Goal: Task Accomplishment & Management: Complete application form

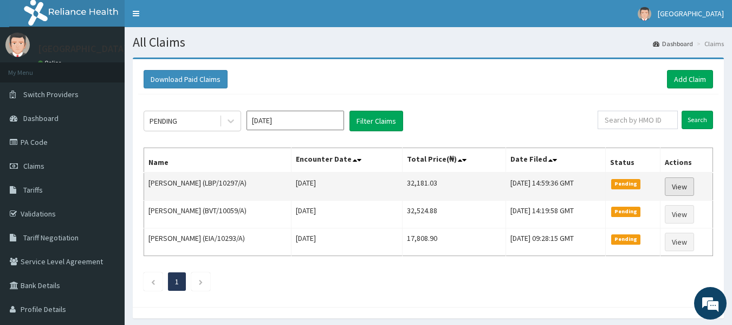
click at [694, 185] on link "View" at bounding box center [679, 186] width 29 height 18
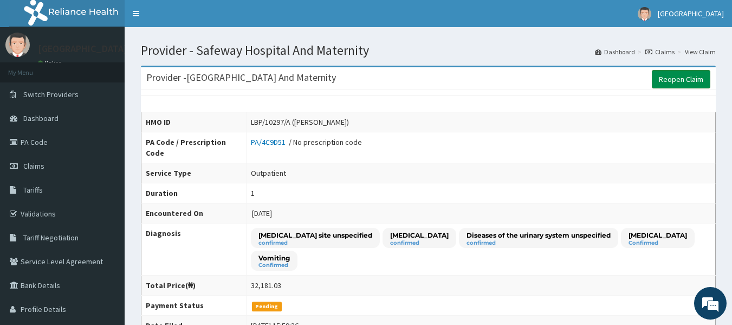
click at [664, 81] on link "Reopen Claim" at bounding box center [681, 79] width 59 height 18
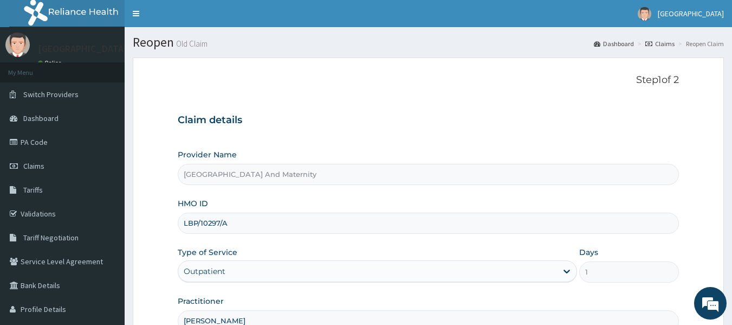
scroll to position [121, 0]
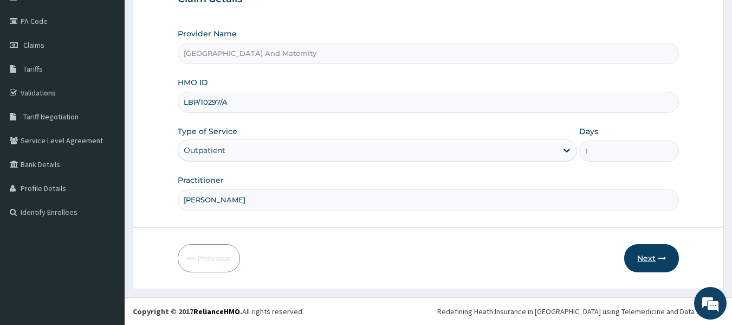
click at [648, 260] on button "Next" at bounding box center [651, 258] width 55 height 28
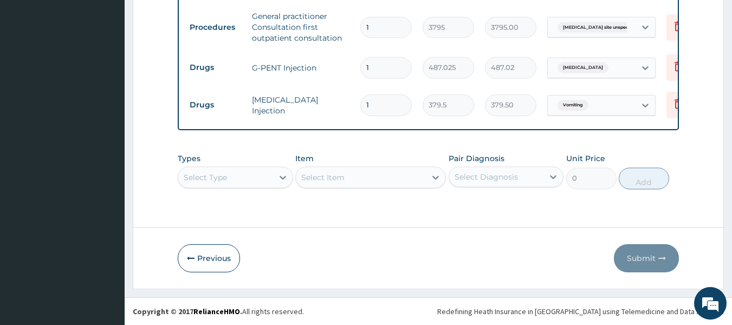
scroll to position [30, 0]
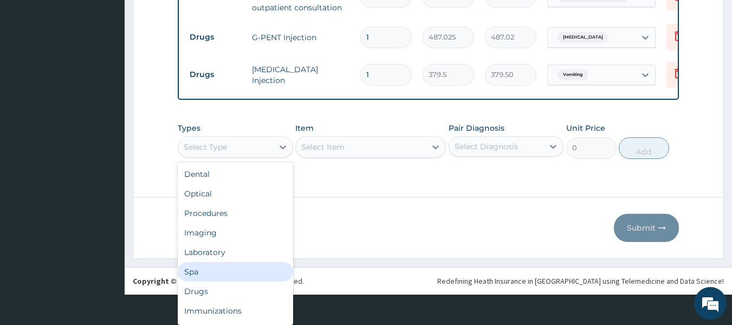
drag, startPoint x: 246, startPoint y: 177, endPoint x: 222, endPoint y: 286, distance: 111.0
click at [222, 158] on div "option Spa focused, 6 of 10. 10 results available. Use Up and Down to choose op…" at bounding box center [235, 147] width 115 height 22
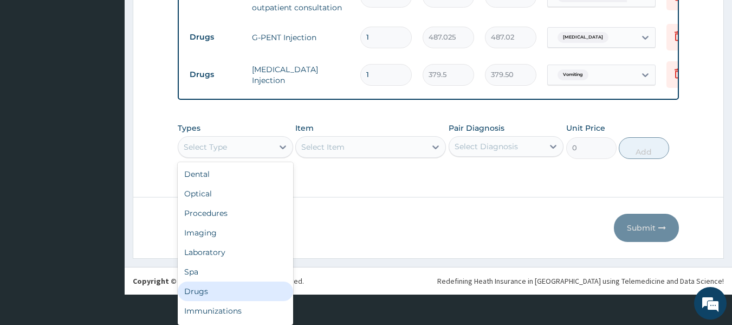
click at [222, 286] on div "Drugs" at bounding box center [235, 291] width 115 height 20
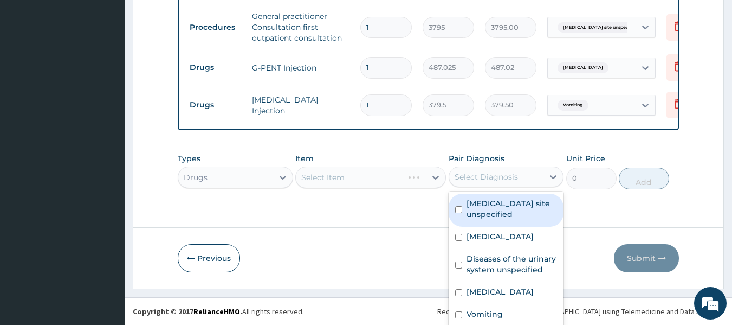
scroll to position [4, 0]
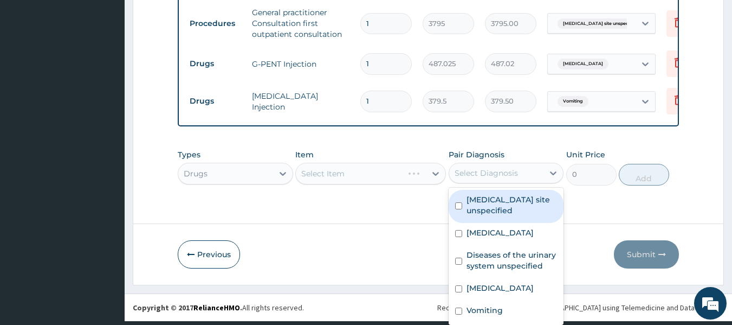
click at [491, 168] on div "Select Diagnosis" at bounding box center [496, 172] width 95 height 17
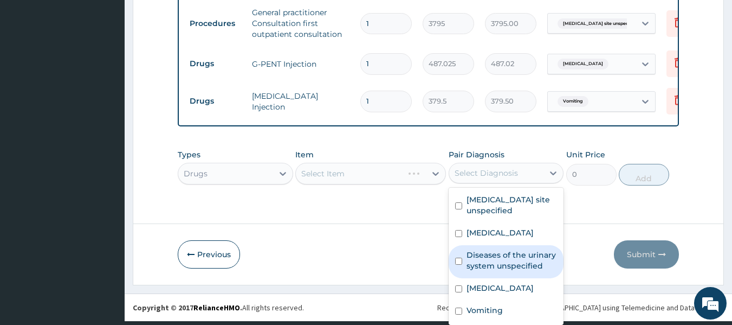
click at [484, 267] on label "Diseases of the urinary system unspecified" at bounding box center [512, 260] width 91 height 22
checkbox input "true"
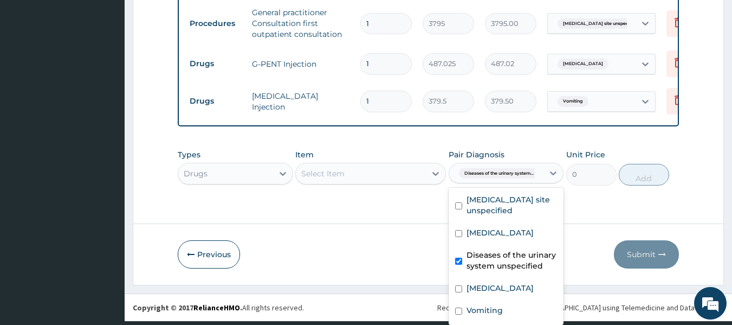
click at [372, 172] on div "Select Item" at bounding box center [361, 173] width 130 height 17
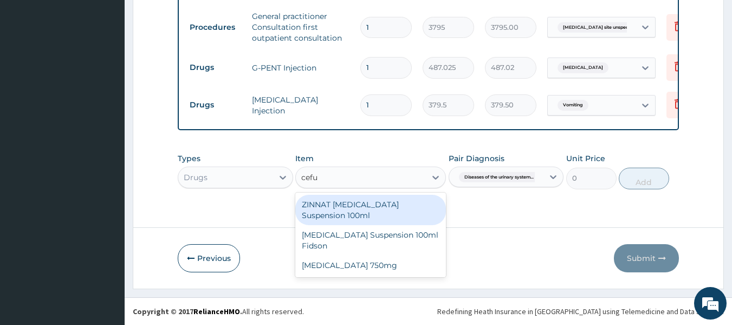
scroll to position [0, 0]
type input "cefuro"
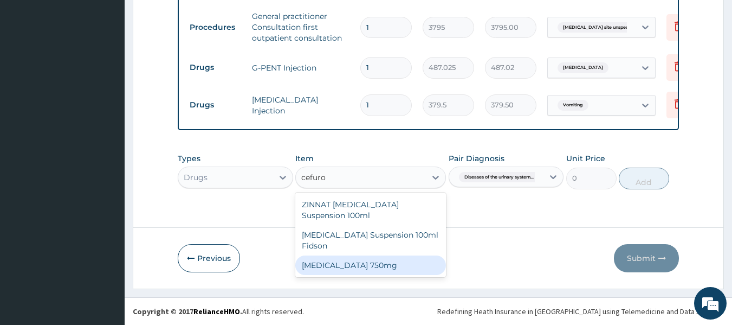
click at [348, 261] on div "[MEDICAL_DATA] 750mg" at bounding box center [370, 265] width 151 height 20
type input "1897.5"
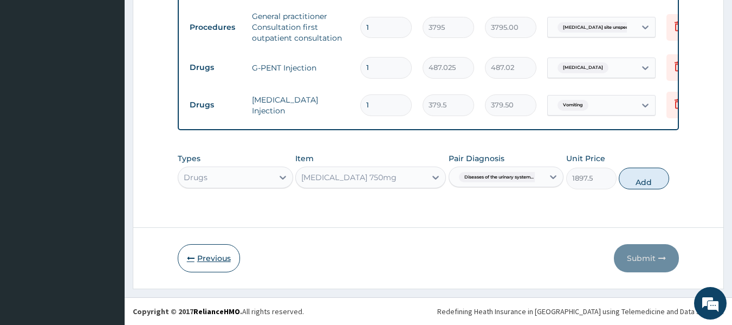
click at [188, 268] on button "Previous" at bounding box center [209, 258] width 62 height 28
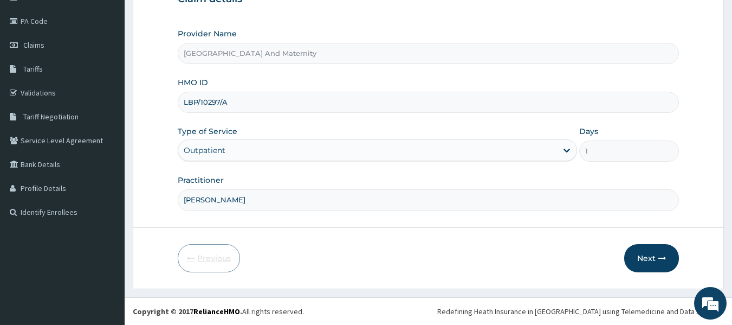
scroll to position [121, 0]
click at [34, 49] on span "Claims" at bounding box center [33, 45] width 21 height 10
